Goal: Task Accomplishment & Management: Manage account settings

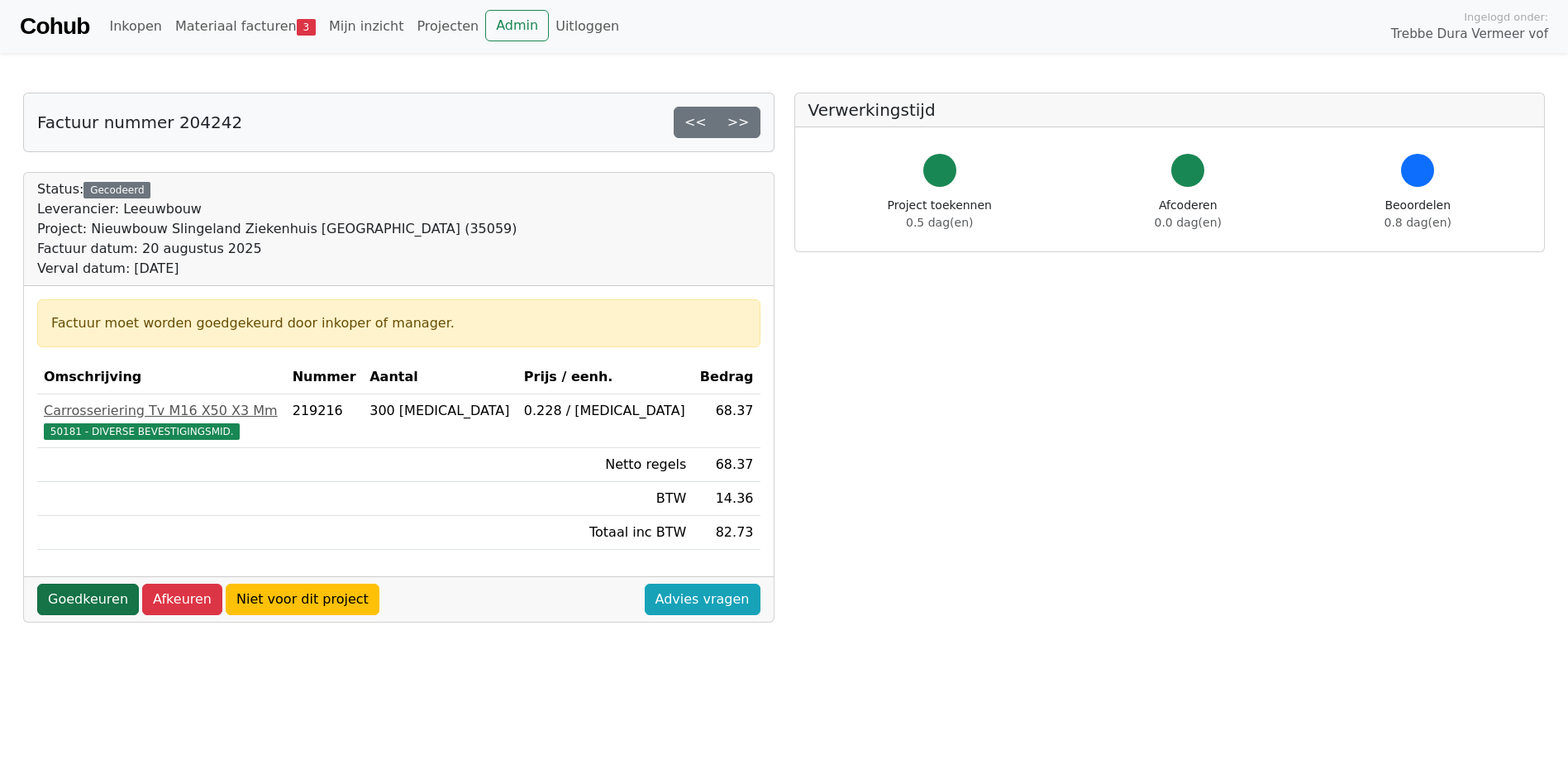
click at [79, 598] on link "Goedkeuren" at bounding box center [88, 600] width 102 height 31
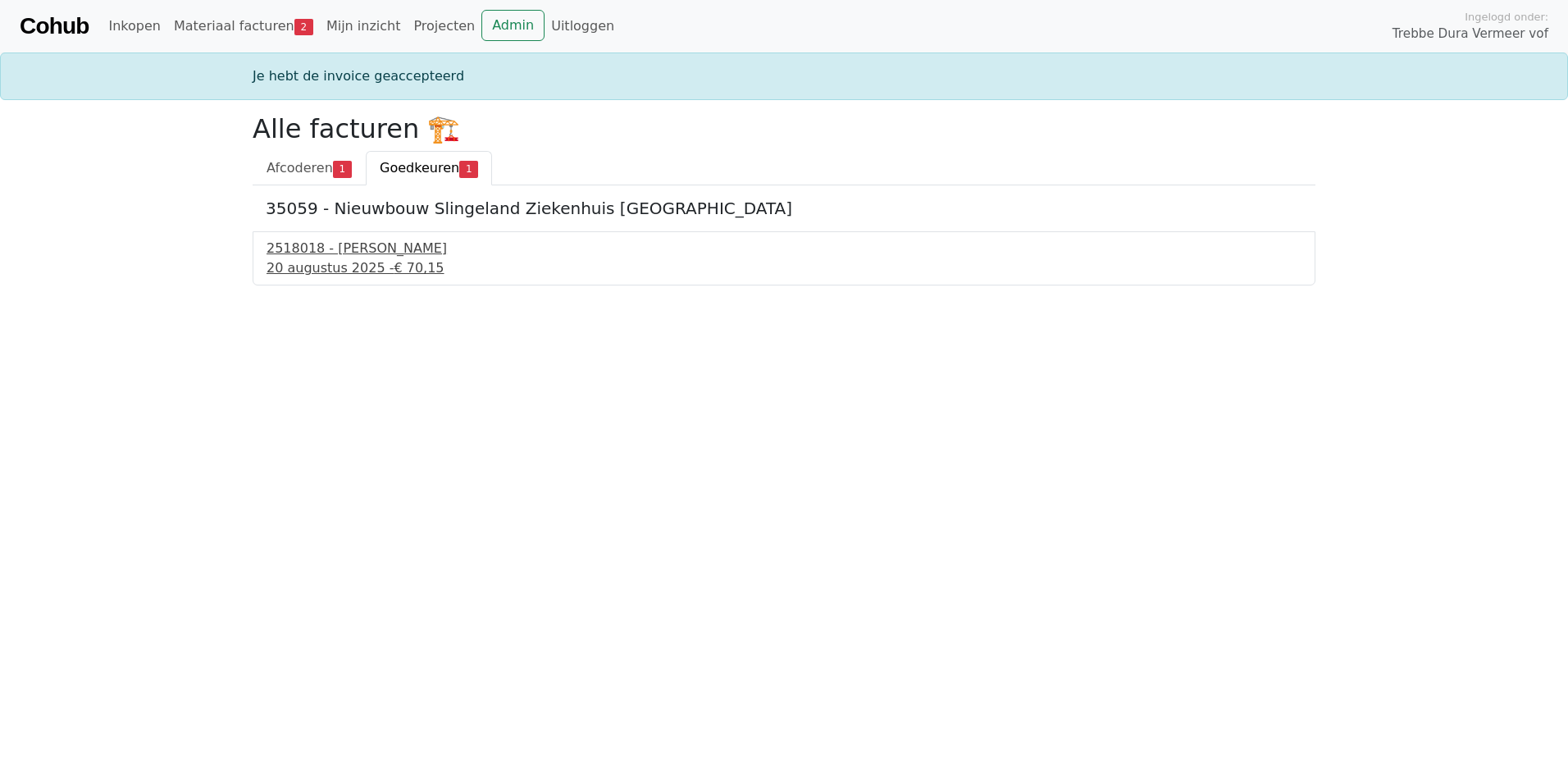
click at [328, 262] on div "20 augustus 2025 - € 70,15" at bounding box center [784, 268] width 1035 height 20
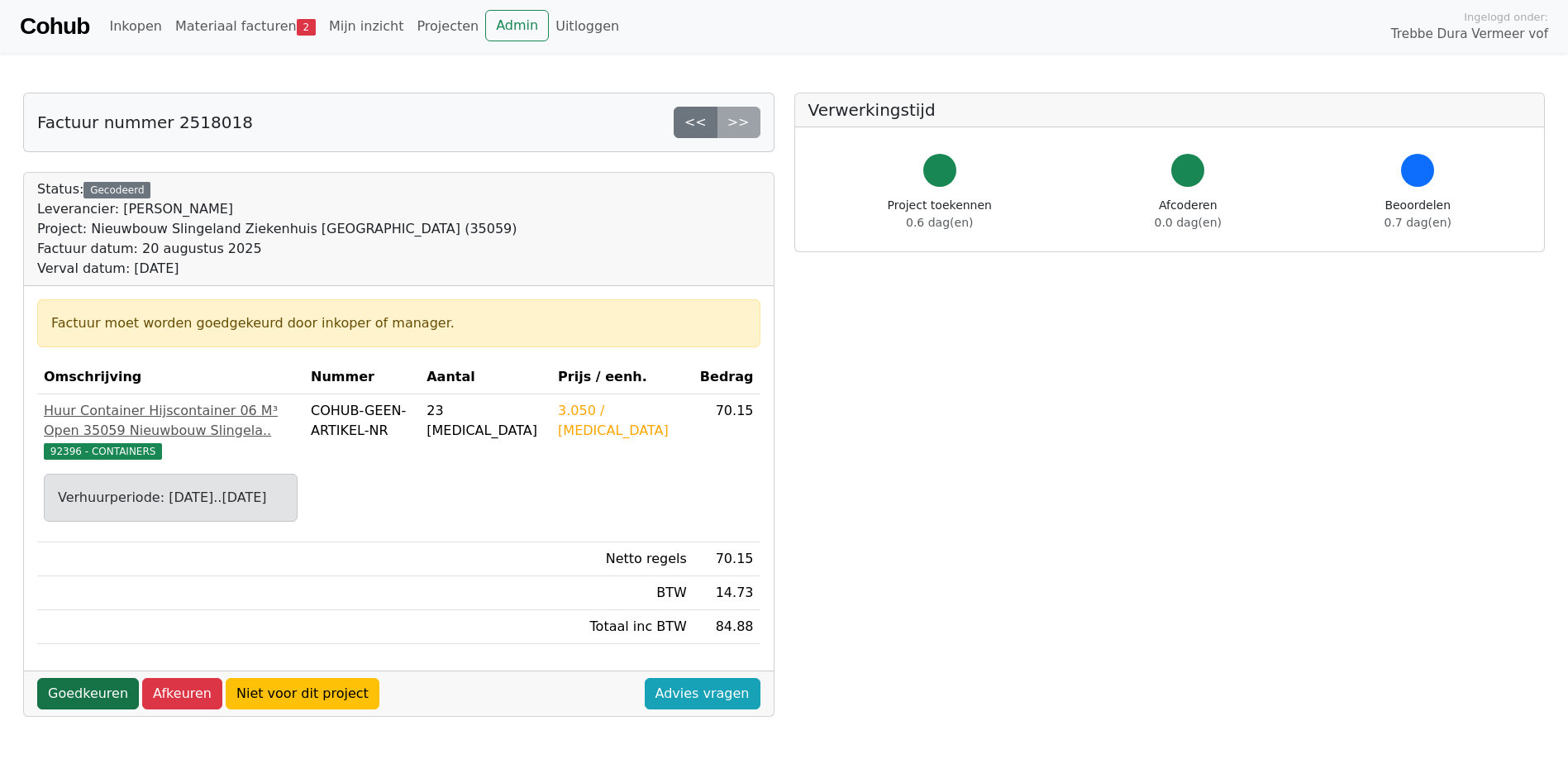
click at [74, 709] on link "Goedkeuren" at bounding box center [88, 694] width 102 height 31
